Goal: Task Accomplishment & Management: Use online tool/utility

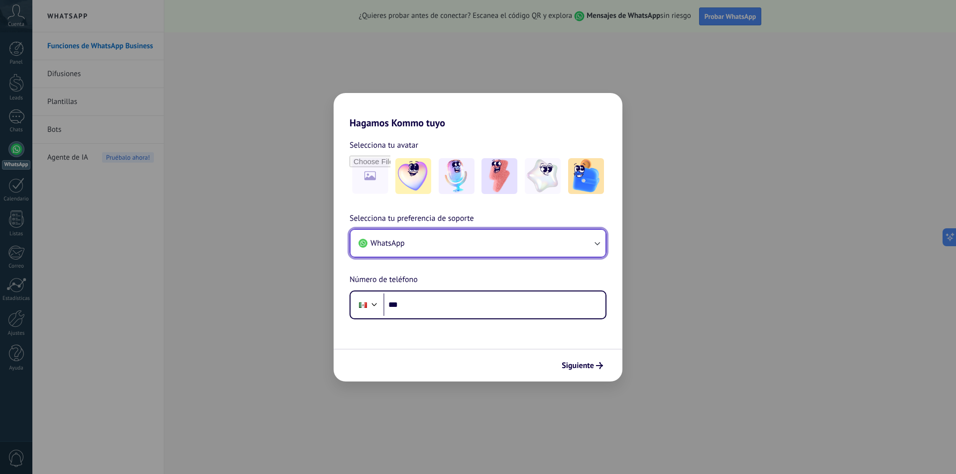
click at [471, 241] on button "WhatsApp" at bounding box center [477, 243] width 255 height 27
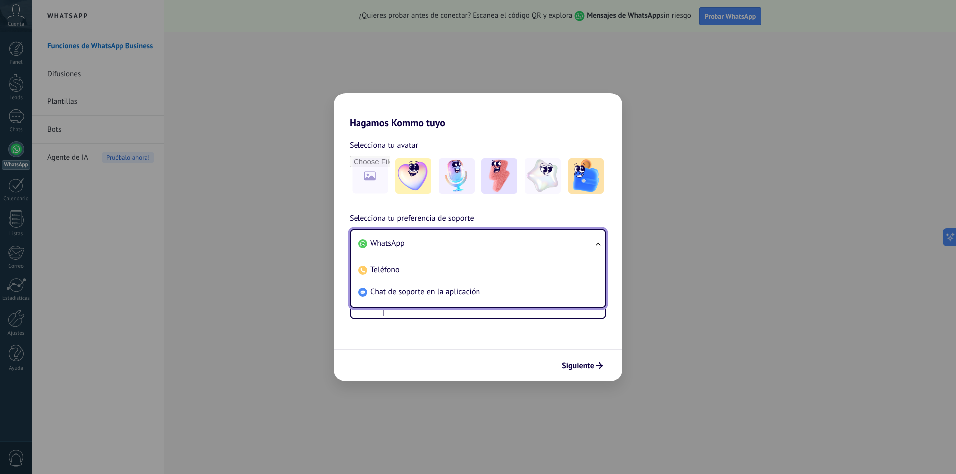
click at [441, 245] on li "WhatsApp" at bounding box center [475, 243] width 243 height 22
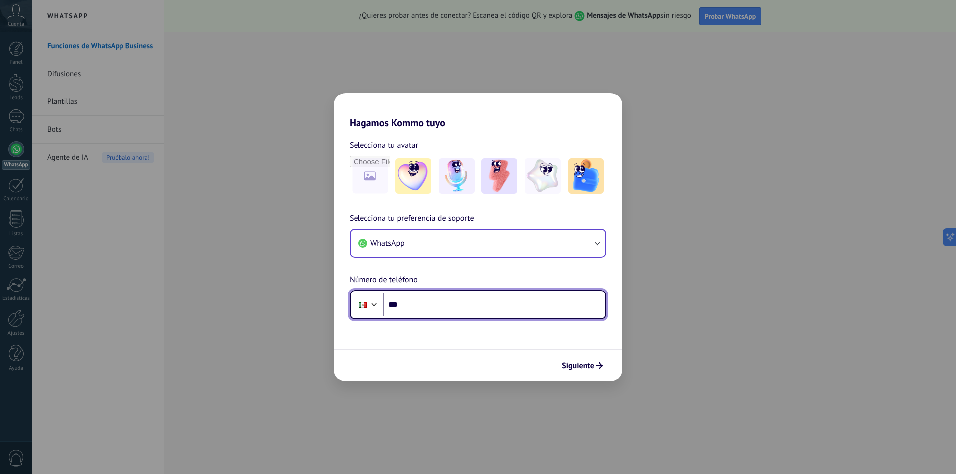
click at [413, 312] on input "***" at bounding box center [494, 305] width 222 height 23
type input "**********"
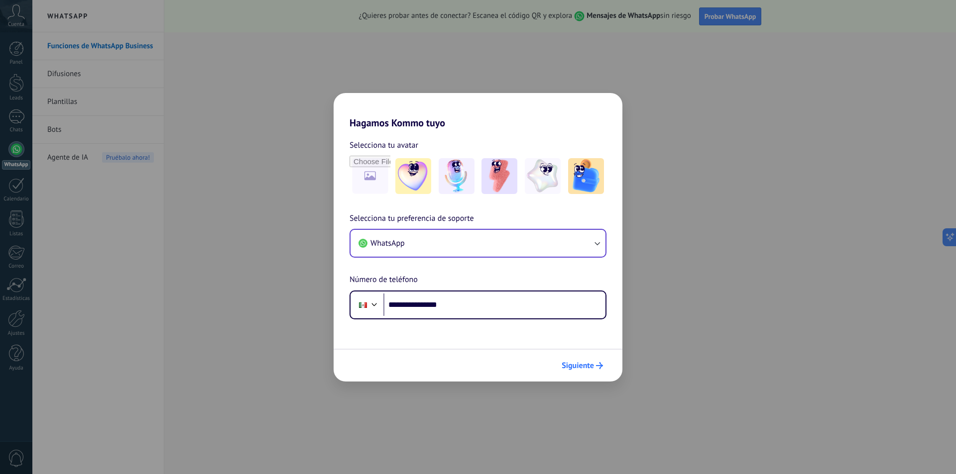
click at [587, 359] on button "Siguiente" at bounding box center [582, 365] width 50 height 17
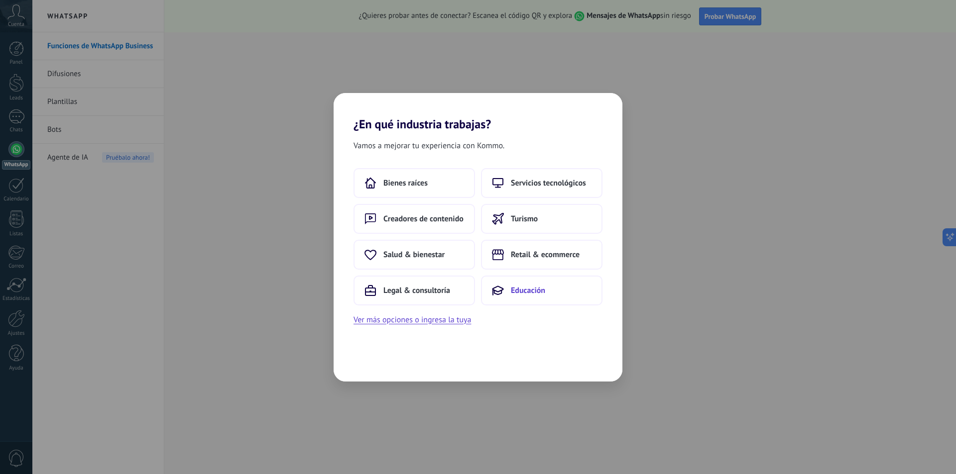
click at [497, 292] on icon at bounding box center [498, 291] width 12 height 12
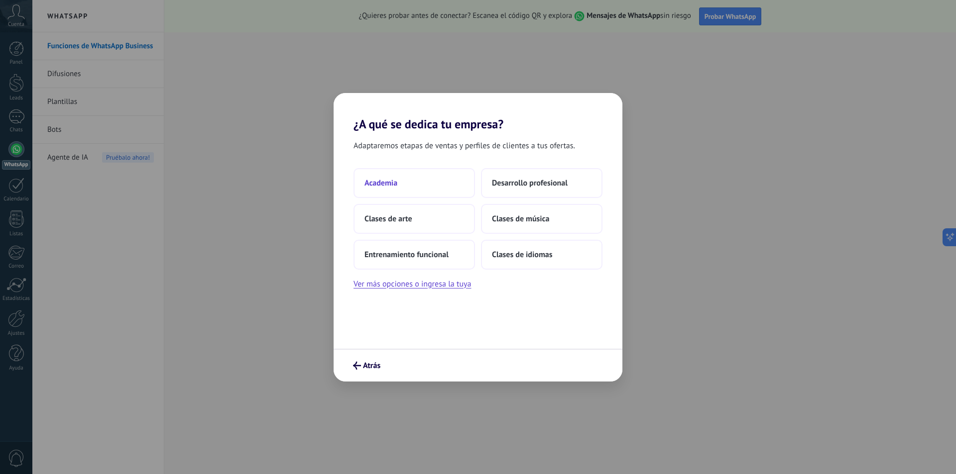
click at [437, 179] on button "Academia" at bounding box center [413, 183] width 121 height 30
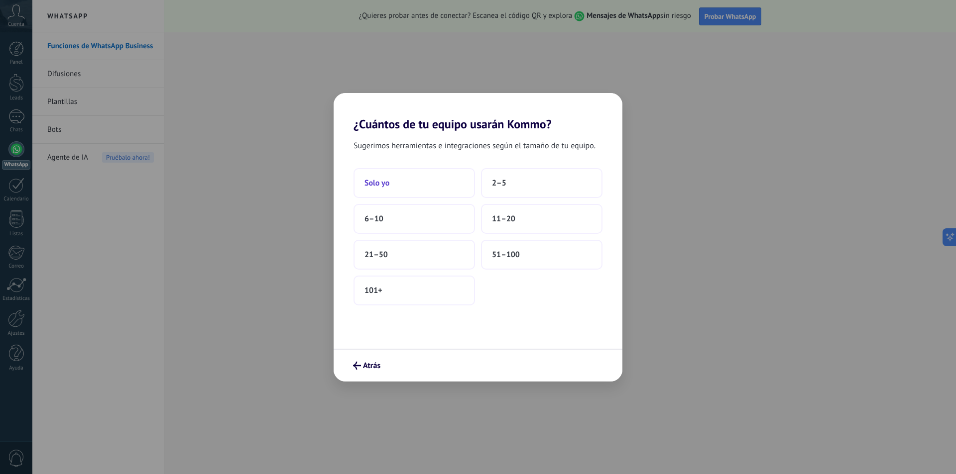
click at [436, 183] on button "Solo yo" at bounding box center [413, 183] width 121 height 30
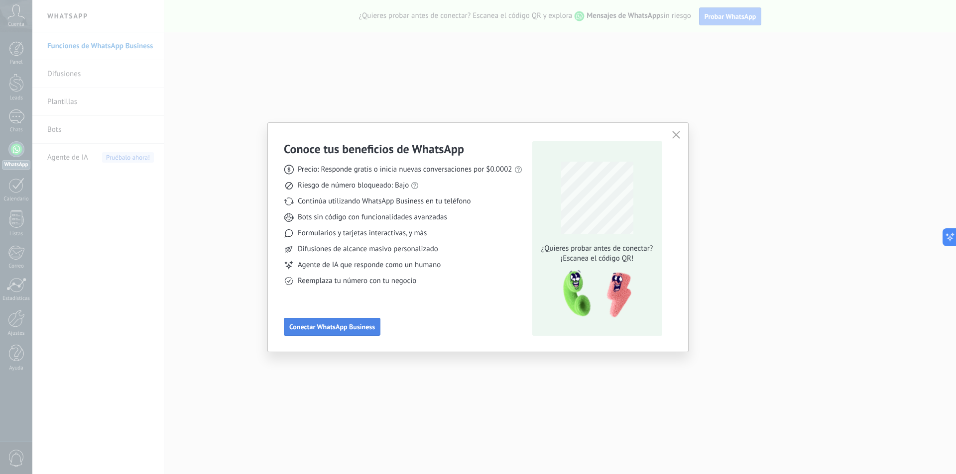
click at [357, 330] on span "Conectar WhatsApp Business" at bounding box center [332, 327] width 86 height 7
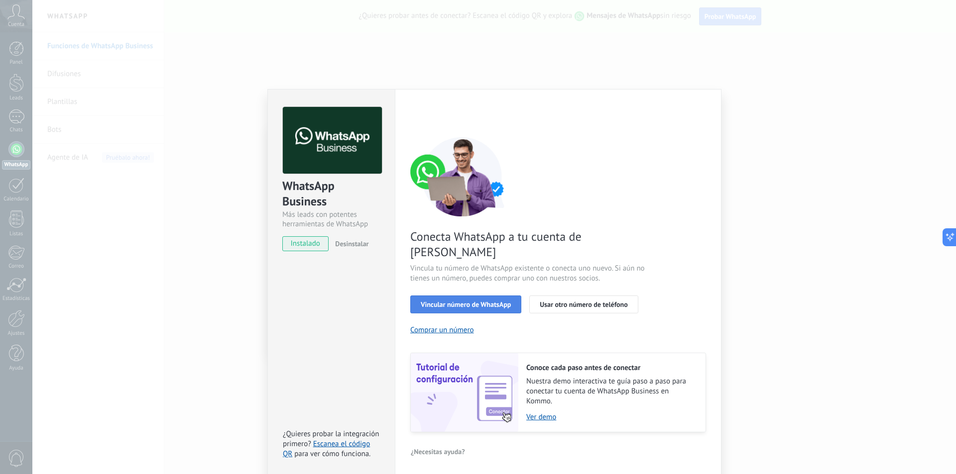
click at [444, 301] on span "Vincular número de WhatsApp" at bounding box center [466, 304] width 90 height 7
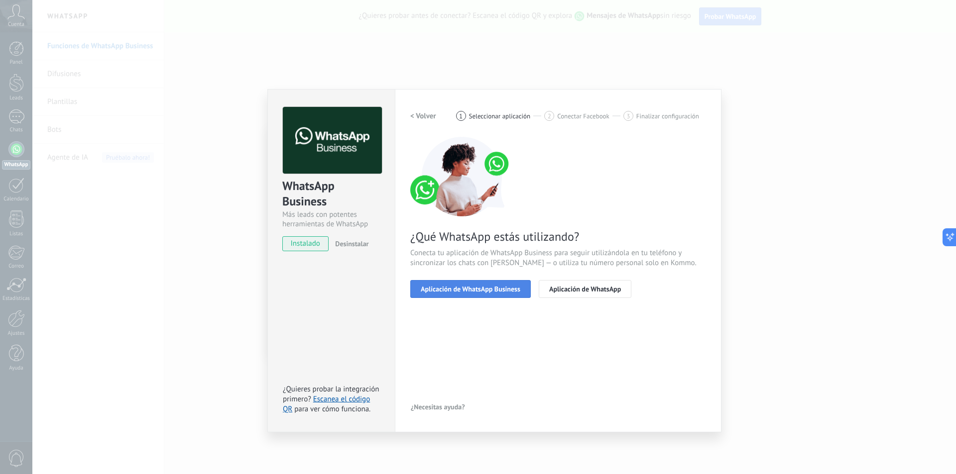
click at [477, 291] on span "Aplicación de WhatsApp Business" at bounding box center [471, 289] width 100 height 7
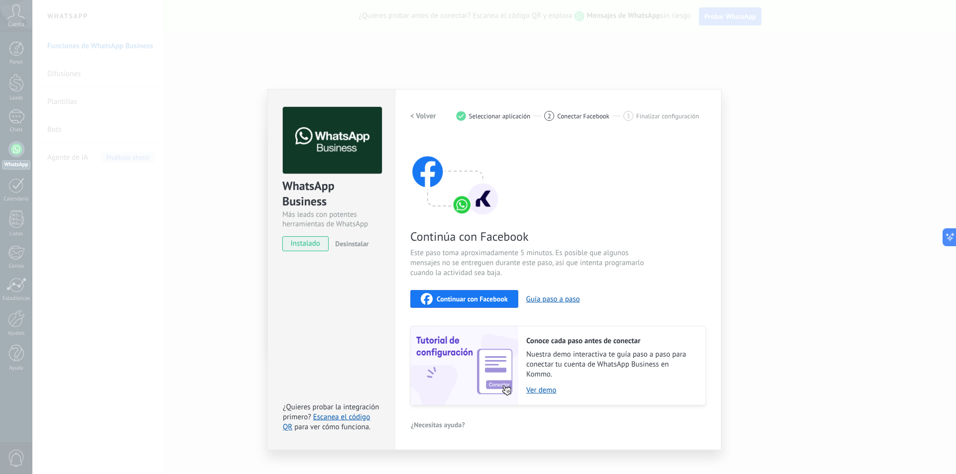
click at [565, 120] on span "Conectar Facebook" at bounding box center [583, 115] width 52 height 7
click at [507, 89] on div "Configuraciones Autorizaciones This tab logs the users who have granted integra…" at bounding box center [558, 269] width 327 height 361
click at [759, 111] on div "WhatsApp Business Más leads con potentes herramientas de WhatsApp instalado Des…" at bounding box center [493, 237] width 923 height 474
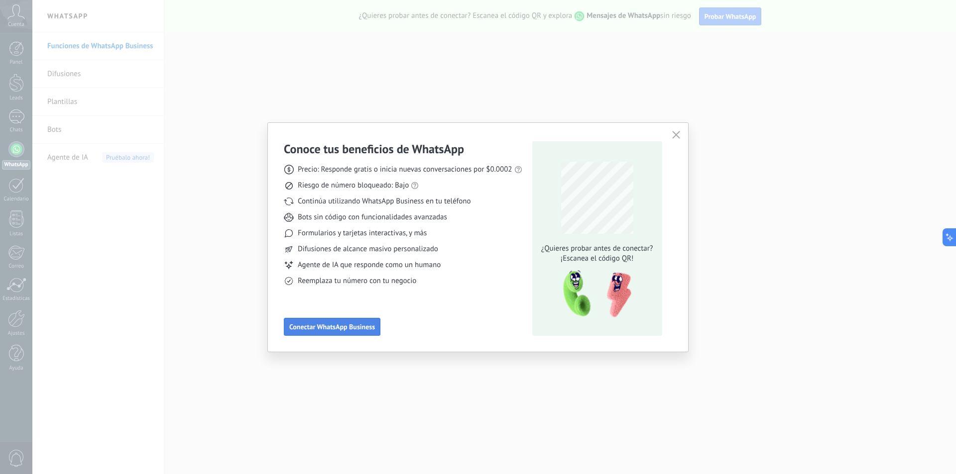
click at [356, 322] on button "Conectar WhatsApp Business" at bounding box center [332, 327] width 97 height 18
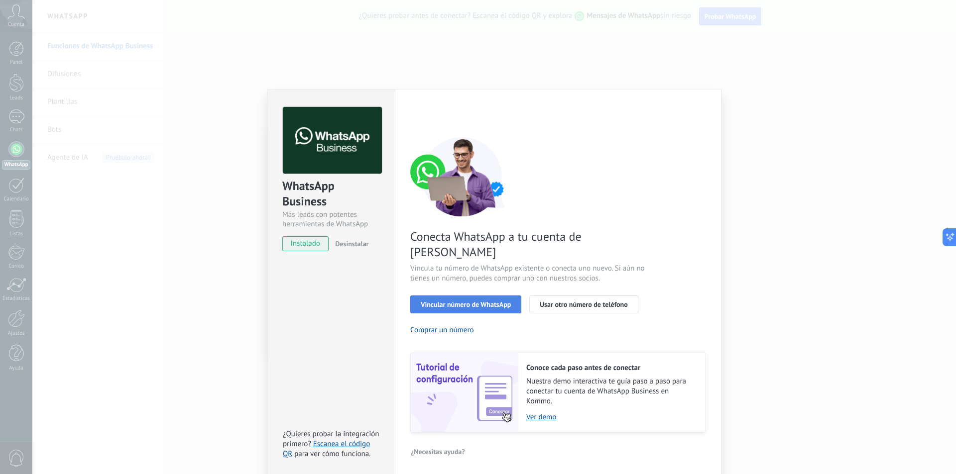
click at [431, 301] on span "Vincular número de WhatsApp" at bounding box center [466, 304] width 90 height 7
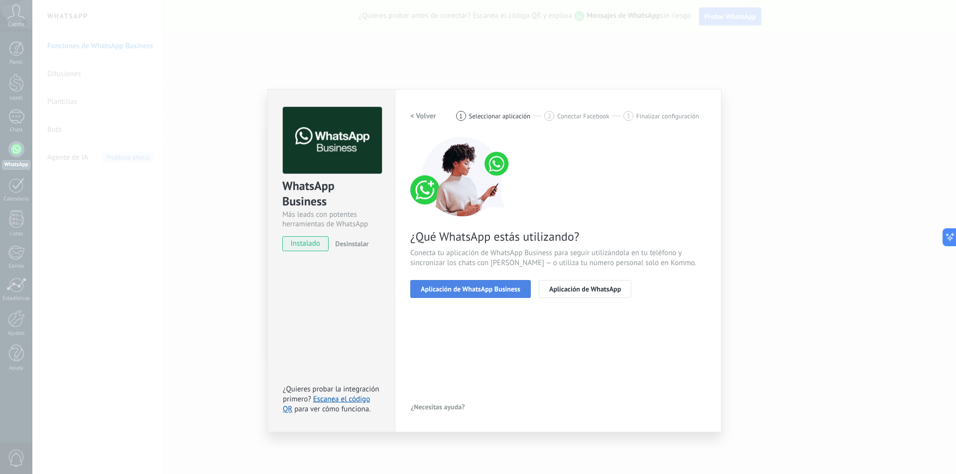
click at [490, 282] on button "Aplicación de WhatsApp Business" at bounding box center [470, 289] width 120 height 18
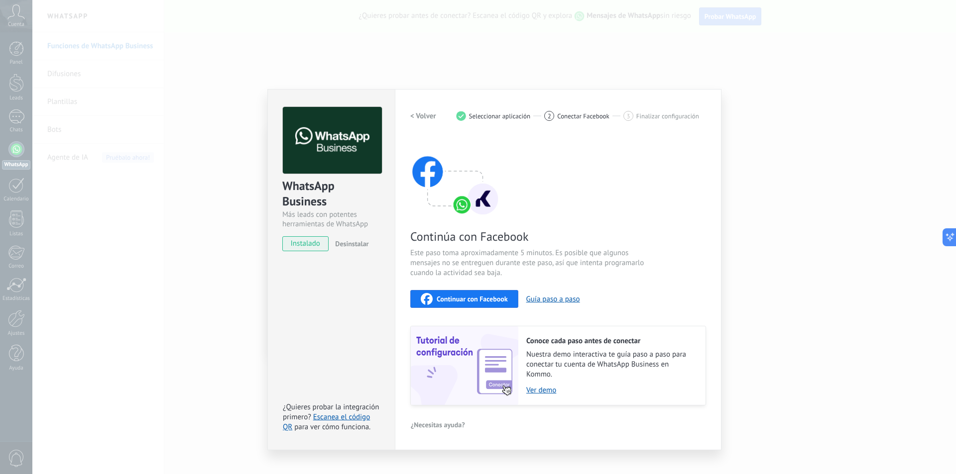
click at [476, 300] on span "Continuar con Facebook" at bounding box center [472, 299] width 71 height 7
click at [344, 415] on link "Escanea el código QR" at bounding box center [326, 422] width 87 height 19
